Goal: Information Seeking & Learning: Learn about a topic

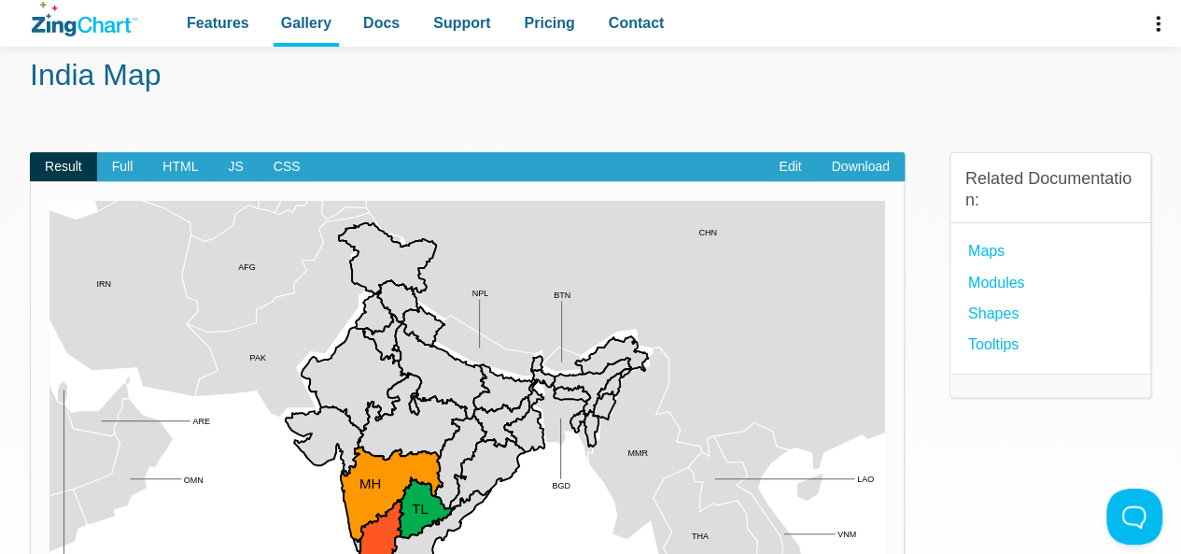
scroll to position [72, 0]
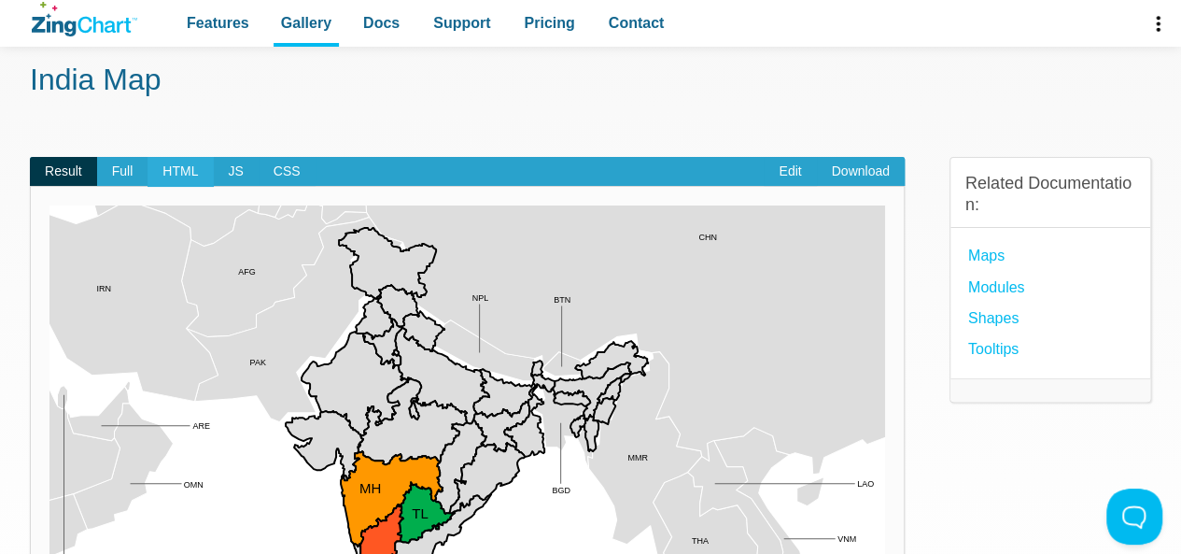
click at [178, 173] on span "HTML" at bounding box center [179, 172] width 65 height 30
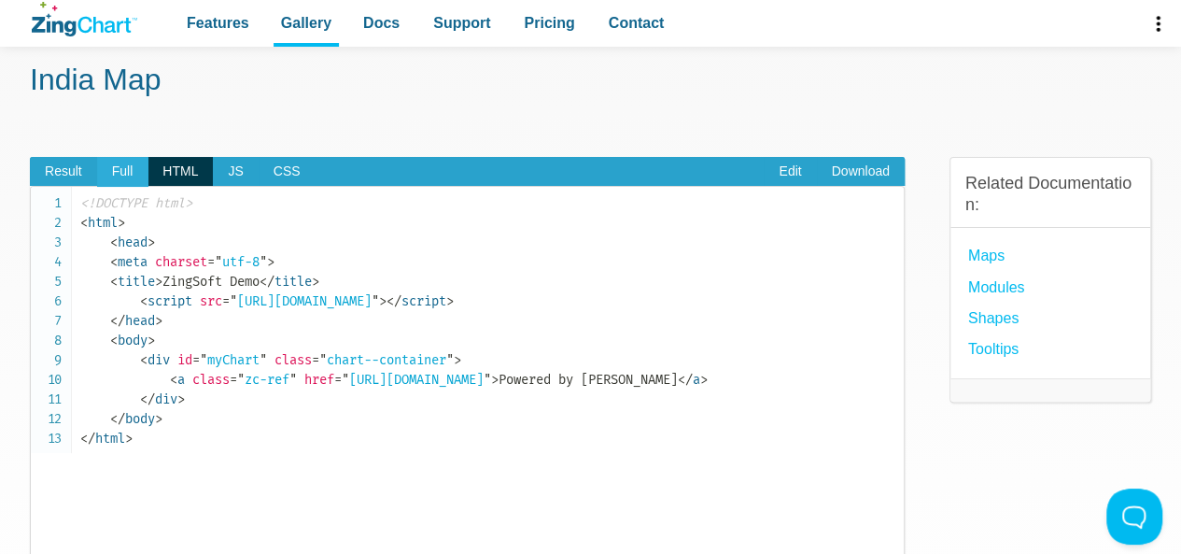
click at [114, 164] on span "Full" at bounding box center [122, 172] width 51 height 30
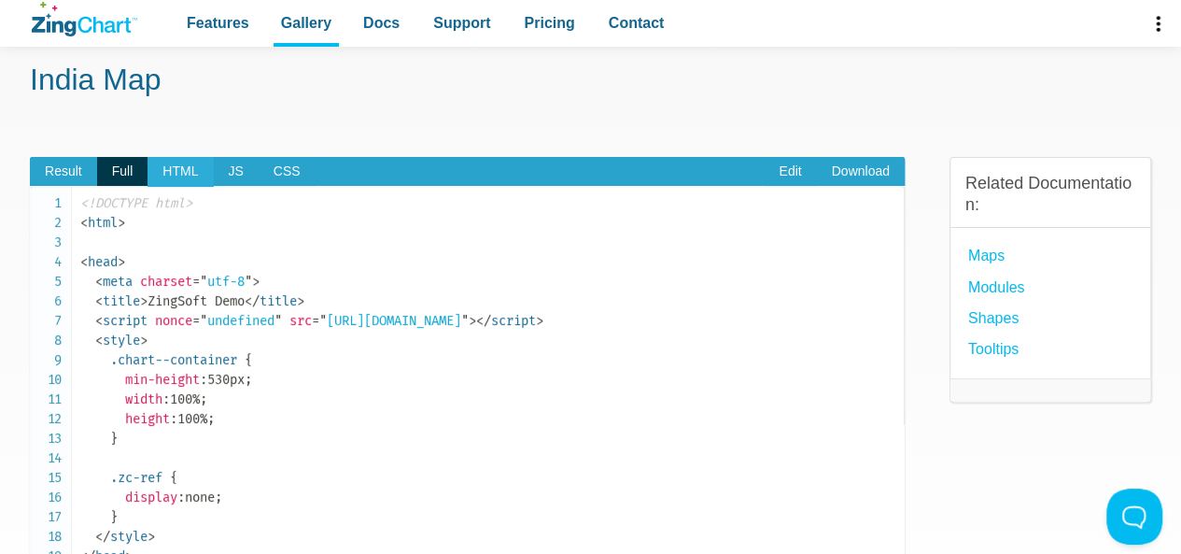
click at [177, 165] on span "HTML" at bounding box center [179, 172] width 65 height 30
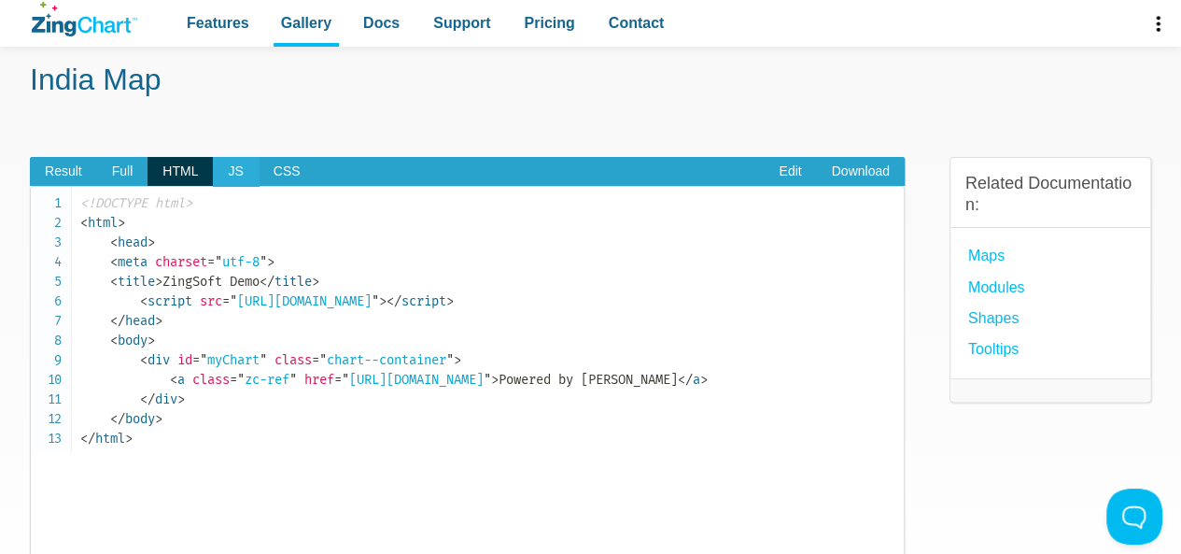
click at [246, 160] on span "JS" at bounding box center [235, 172] width 45 height 30
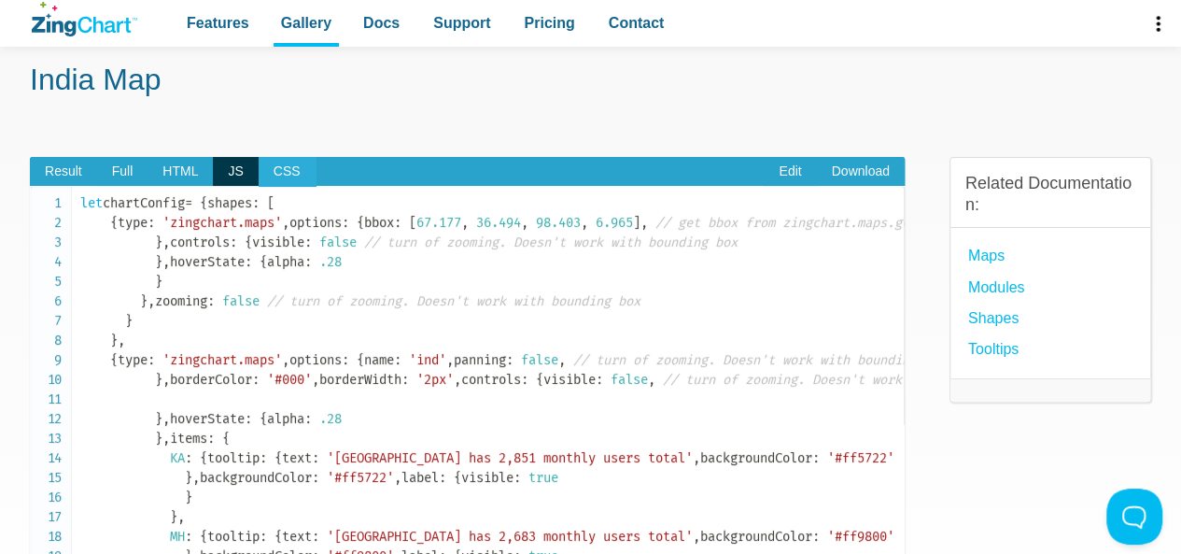
click at [274, 165] on span "CSS" at bounding box center [287, 172] width 57 height 30
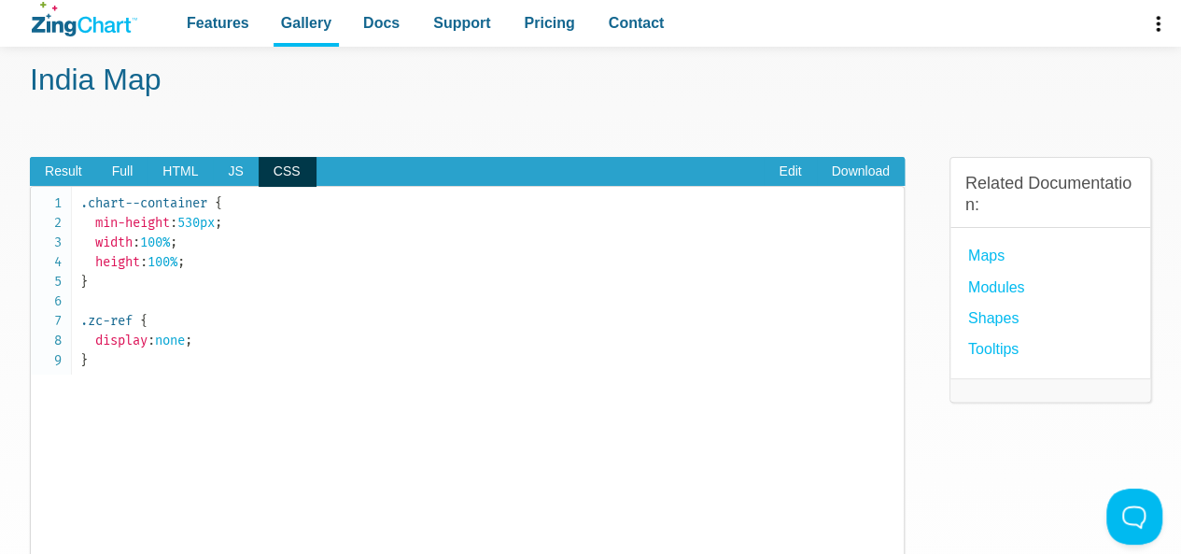
click at [274, 165] on span "CSS" at bounding box center [287, 172] width 57 height 30
click at [231, 165] on span "JS" at bounding box center [235, 172] width 45 height 30
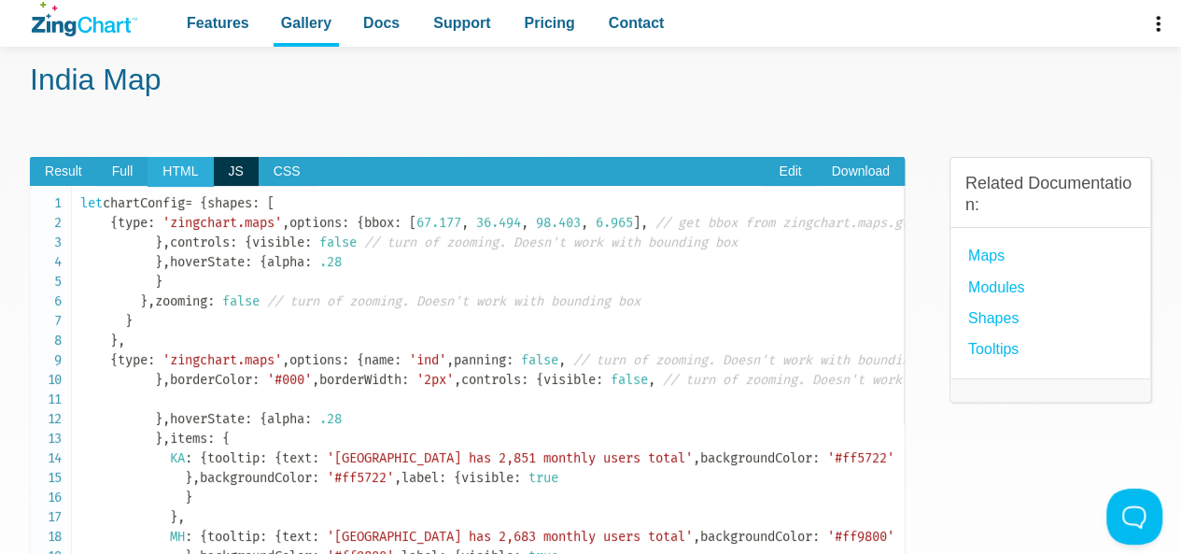
click at [163, 161] on span "HTML" at bounding box center [179, 172] width 65 height 30
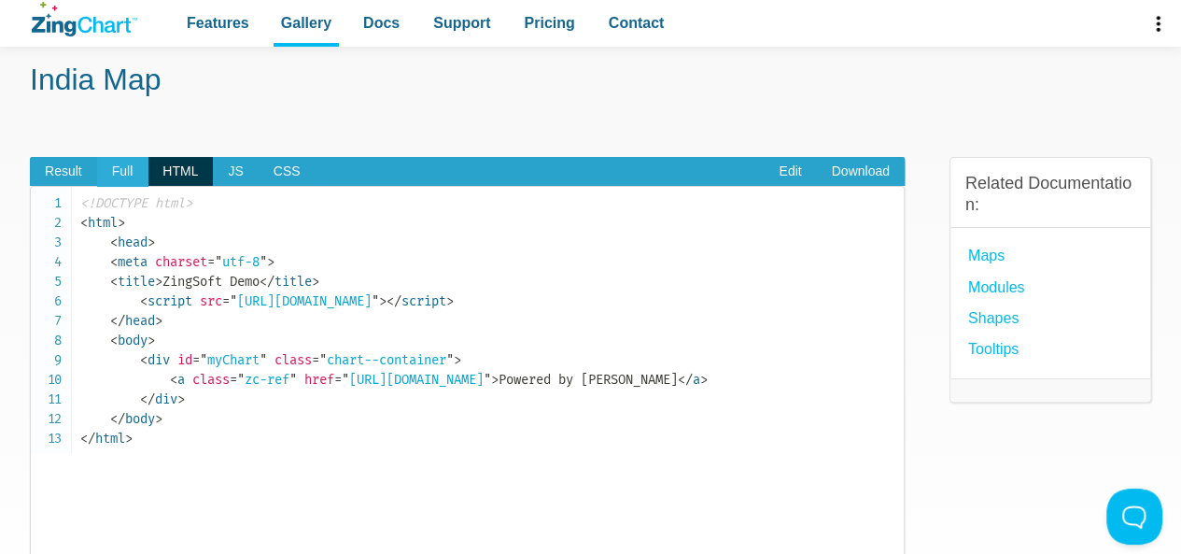
click at [116, 161] on span "Full" at bounding box center [122, 172] width 51 height 30
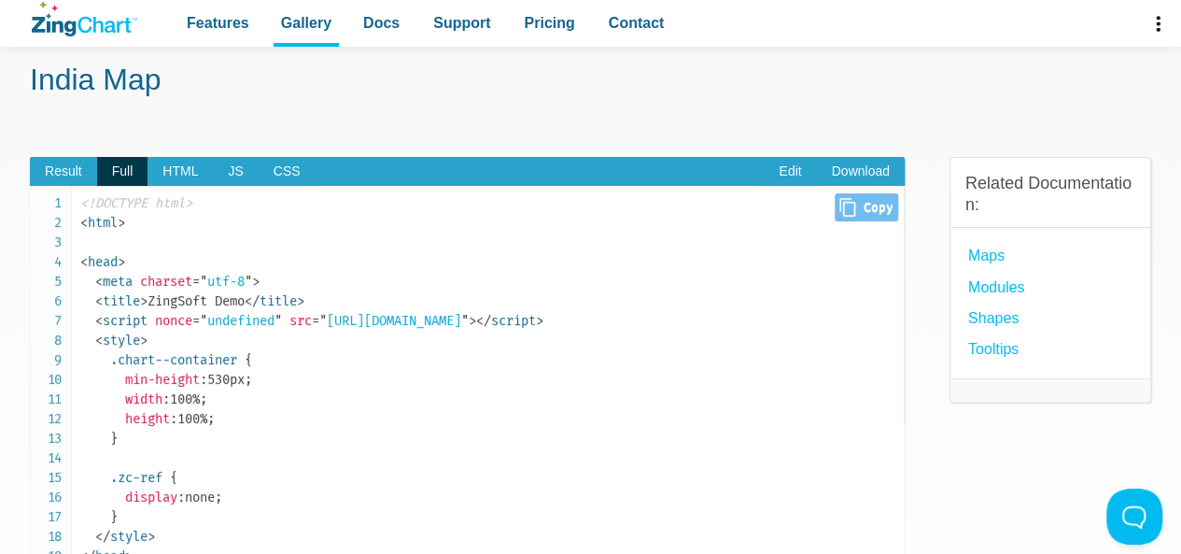
click at [279, 320] on span "= " undefined "" at bounding box center [237, 321] width 90 height 16
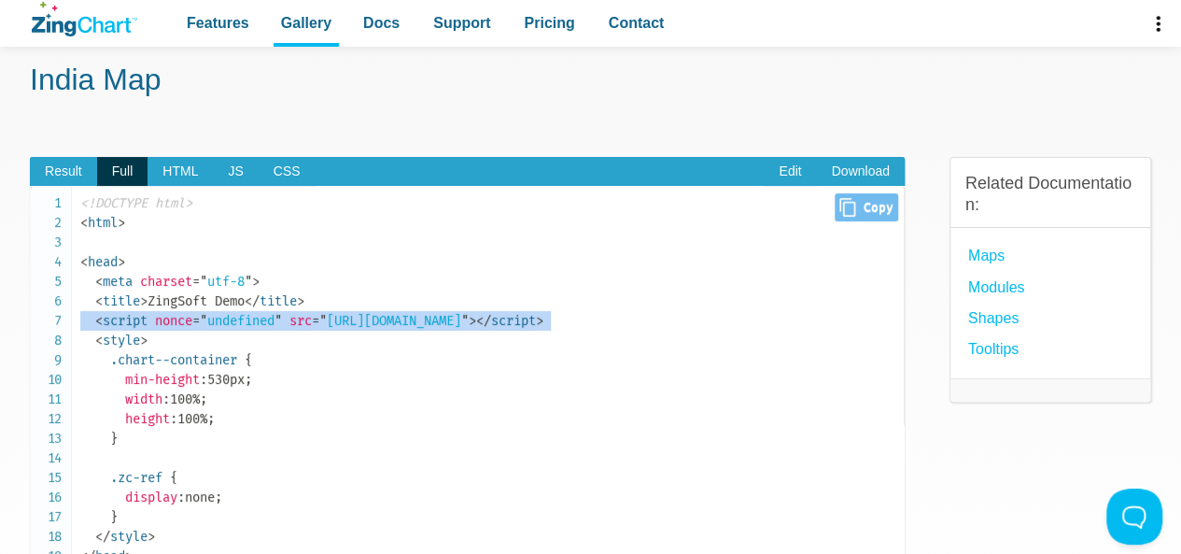
click at [279, 320] on span "= " undefined "" at bounding box center [237, 321] width 90 height 16
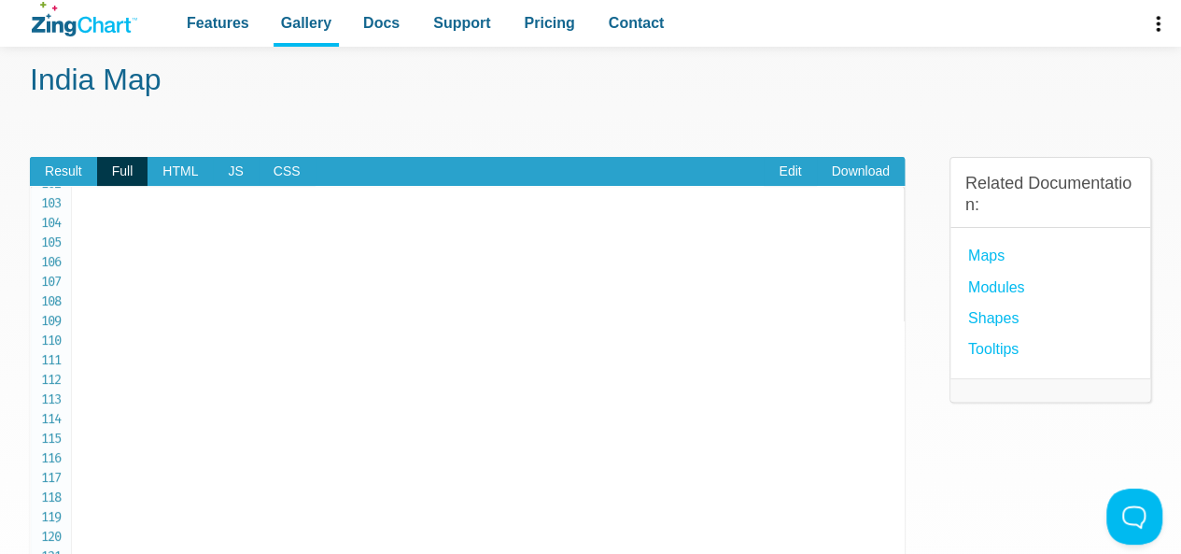
scroll to position [2180, 0]
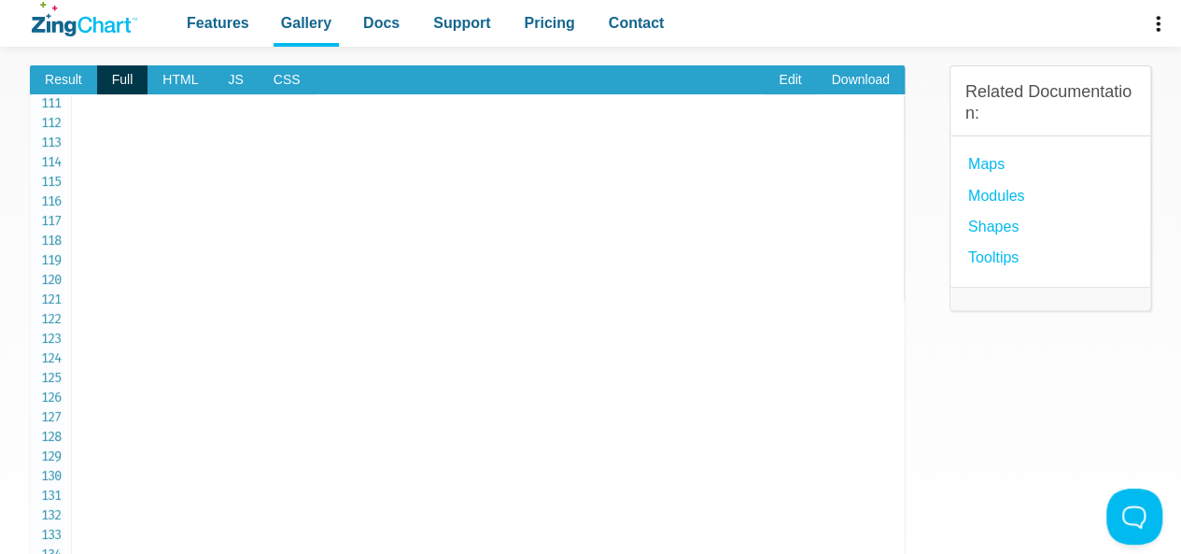
scroll to position [164, 0]
